Goal: Find contact information

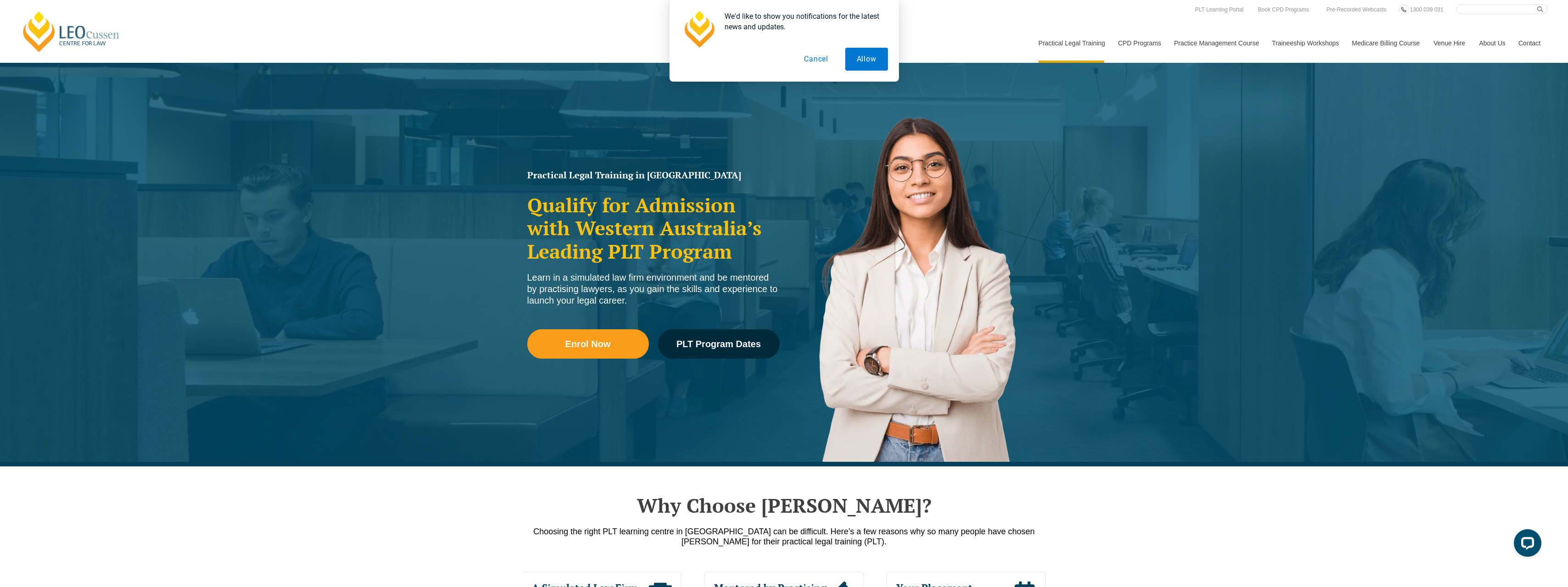
click at [821, 57] on button "Cancel" at bounding box center [816, 59] width 47 height 23
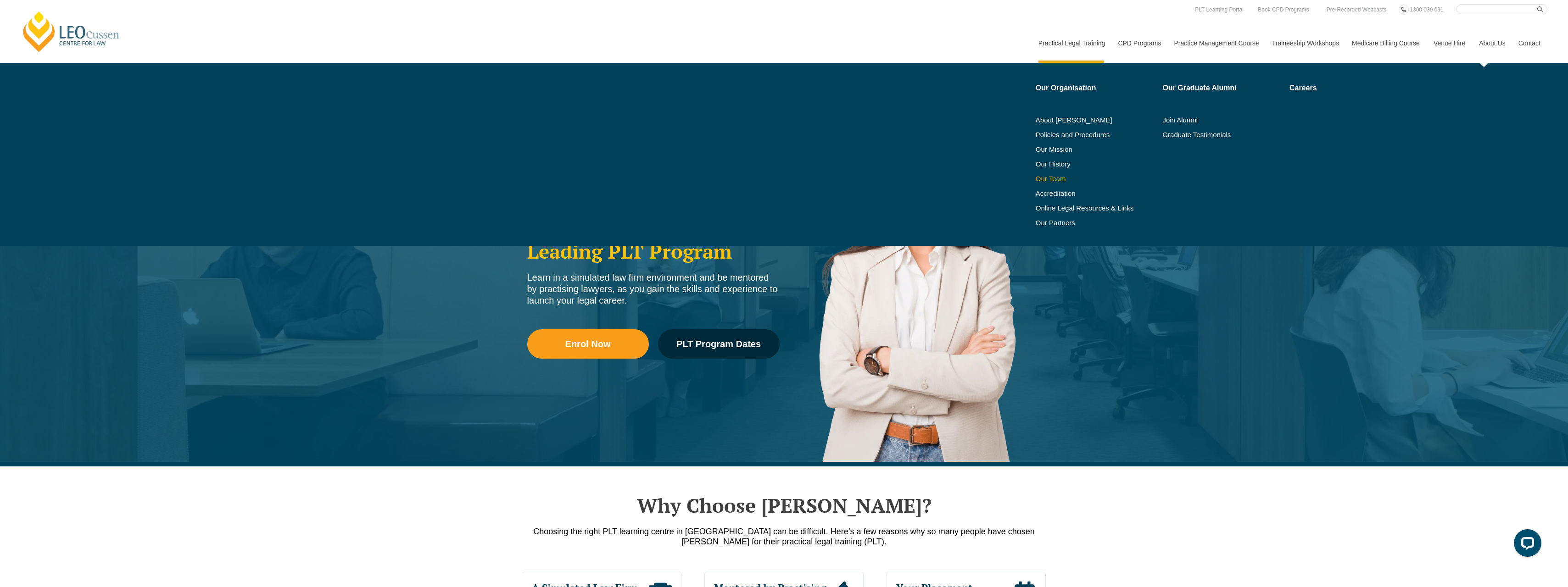
click at [1051, 180] on link "Our Team" at bounding box center [1096, 179] width 121 height 7
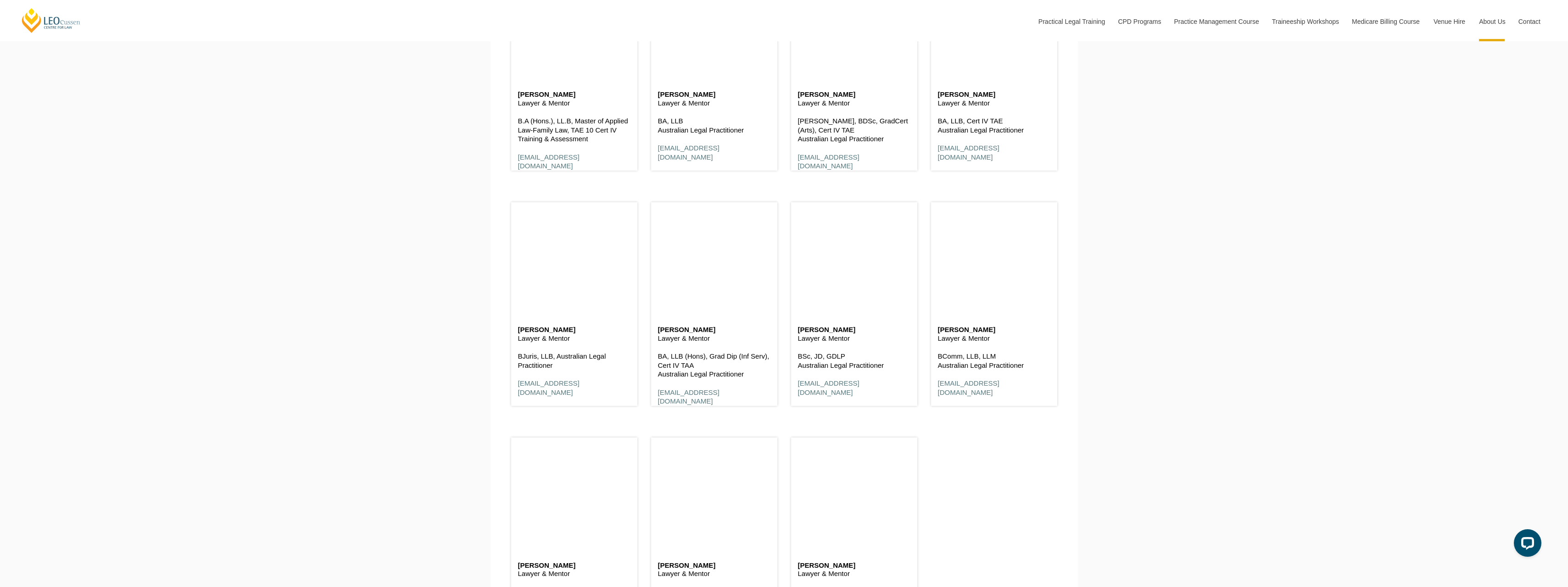
scroll to position [2018, 0]
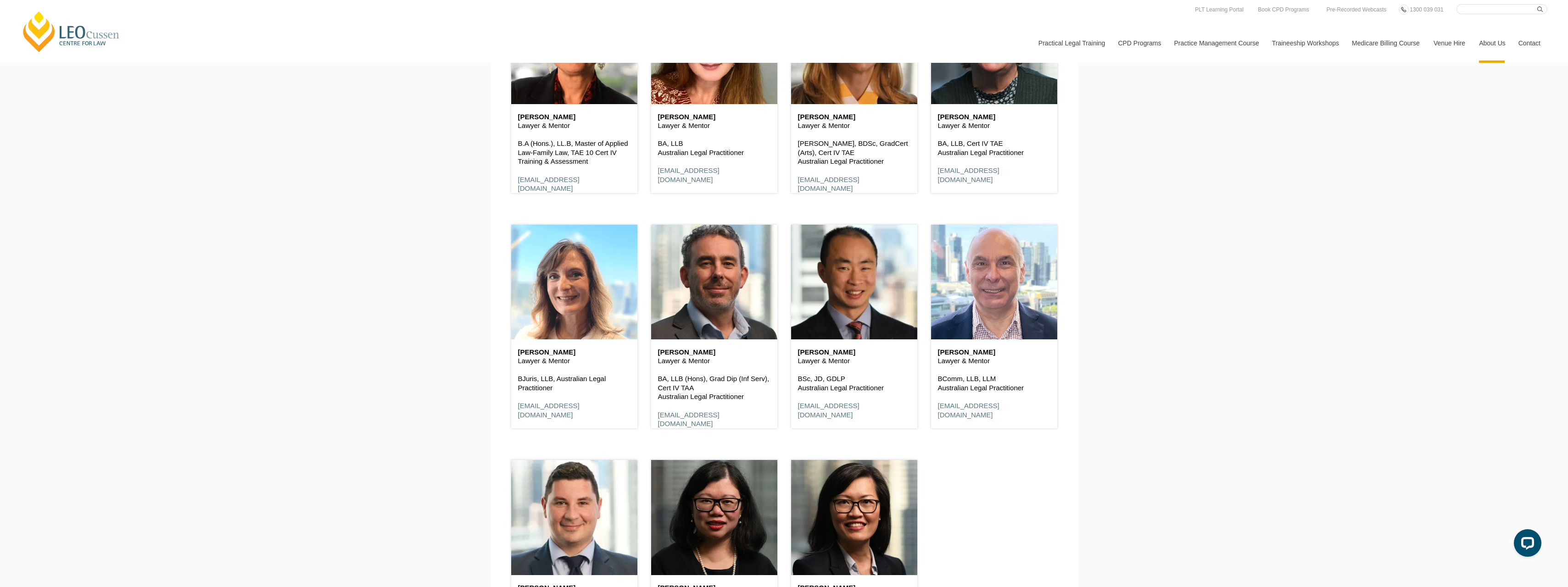
drag, startPoint x: 517, startPoint y: 355, endPoint x: 576, endPoint y: 353, distance: 59.0
click at [576, 353] on h6 "[PERSON_NAME]" at bounding box center [574, 352] width 113 height 8
copy h6 "[PERSON_NAME]"
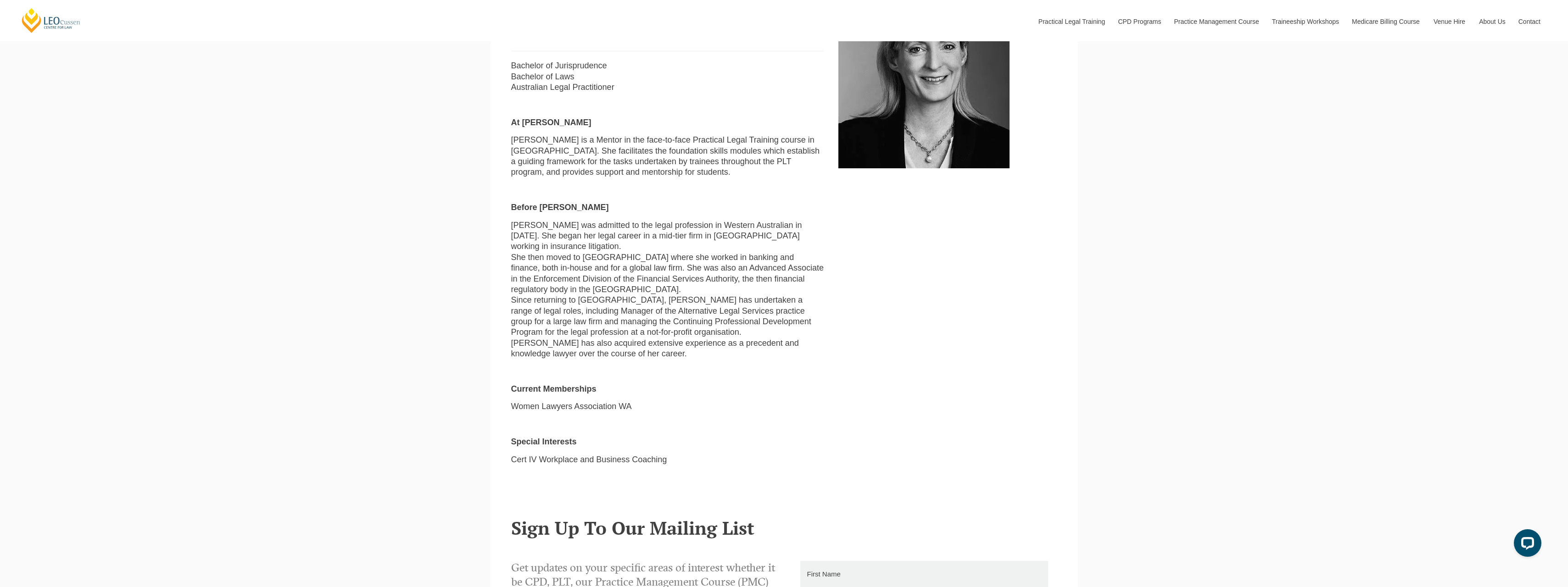
scroll to position [367, 0]
